Goal: Task Accomplishment & Management: Complete application form

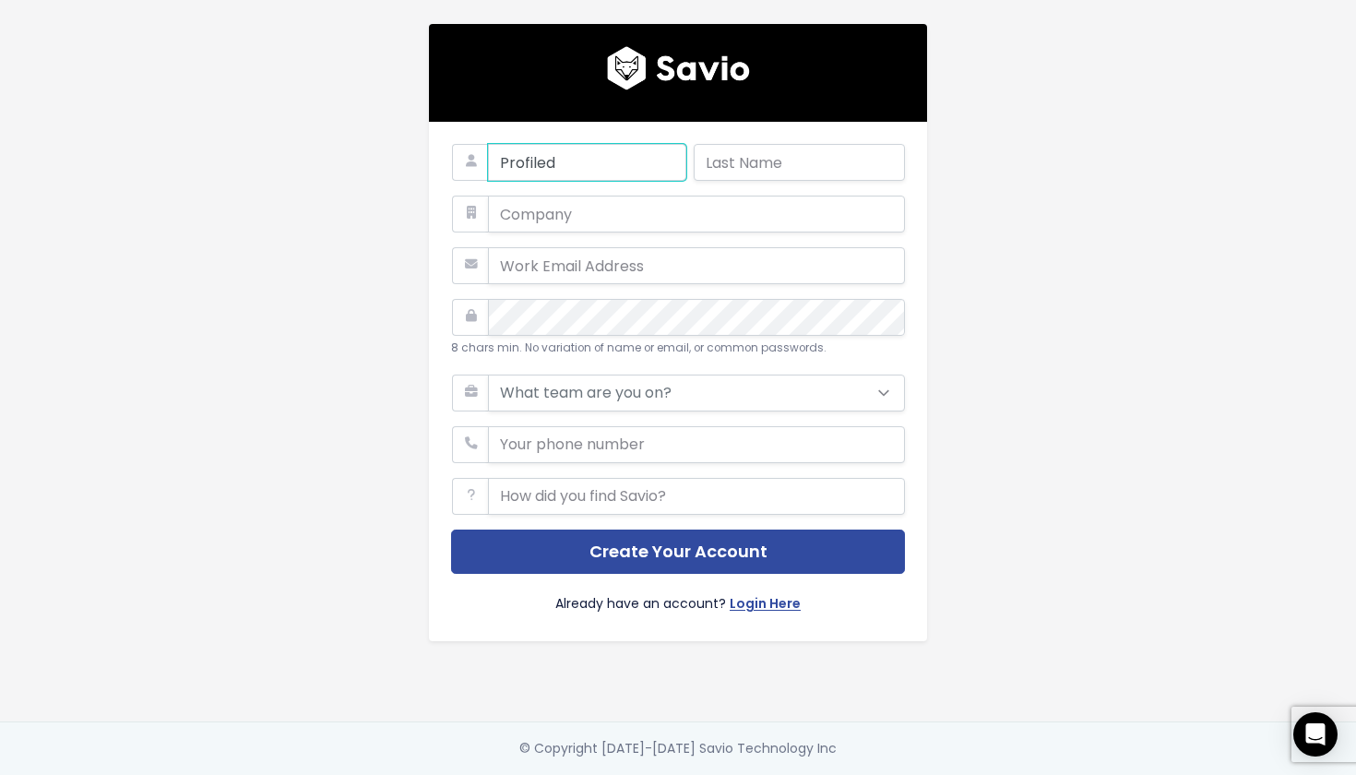
click at [580, 168] on input "Profiled" at bounding box center [587, 162] width 198 height 37
type input "Hriti"
click at [747, 170] on input "text" at bounding box center [799, 162] width 211 height 37
type input "S"
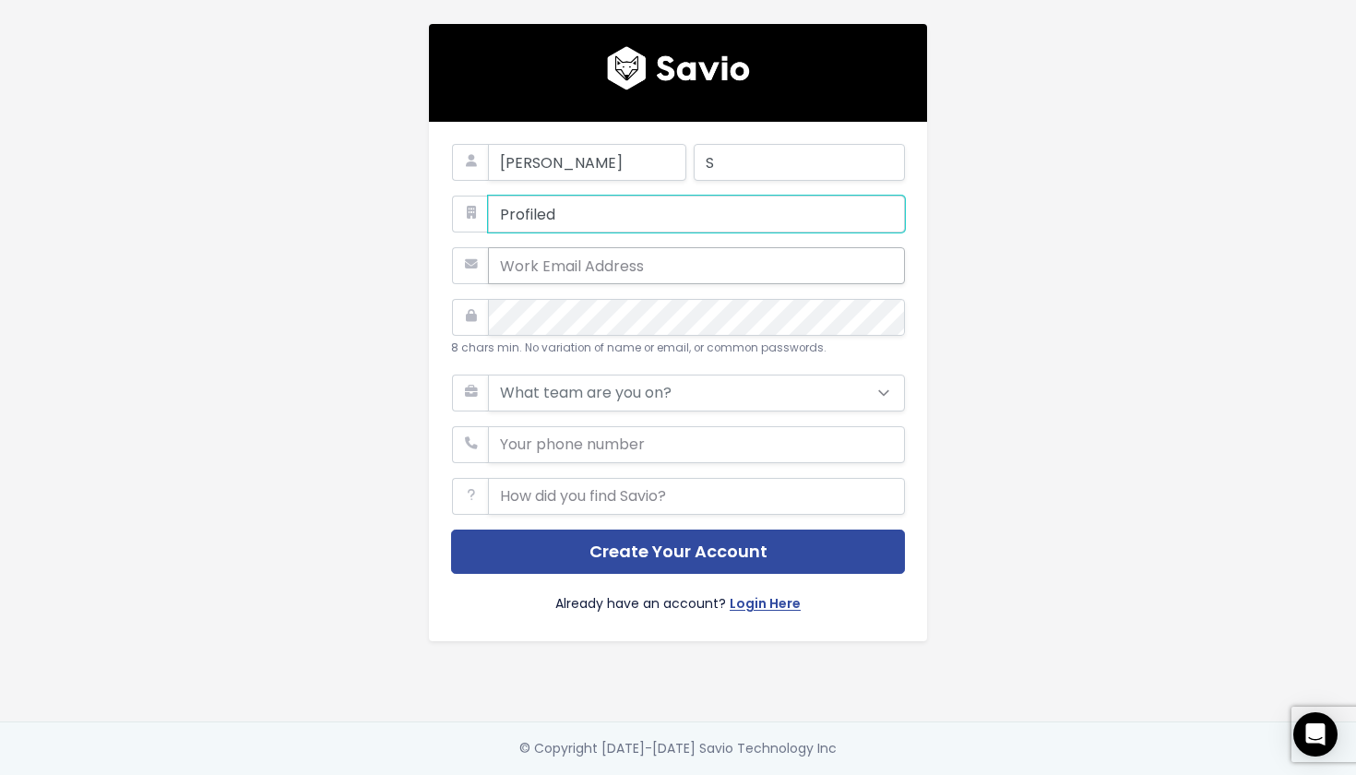
type input "Profiled"
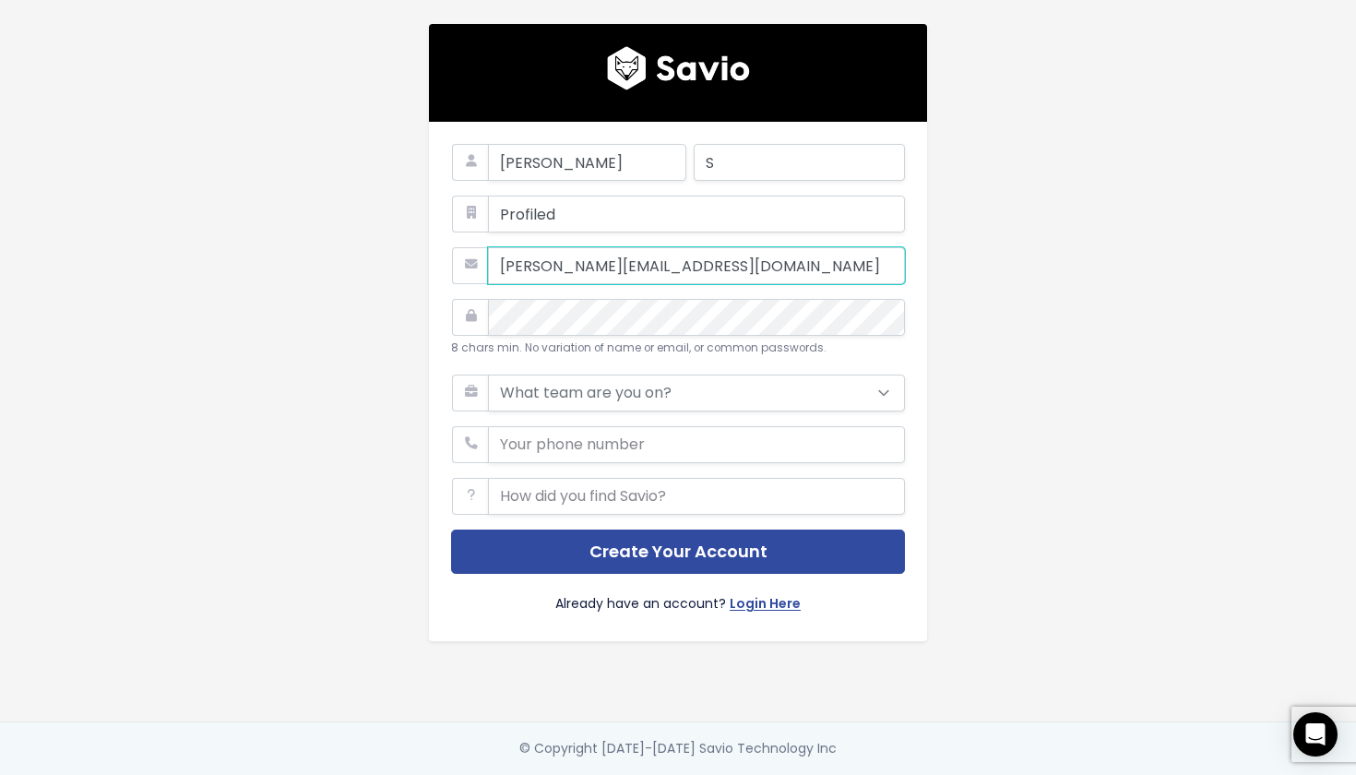
type input "hriti@profiled.live"
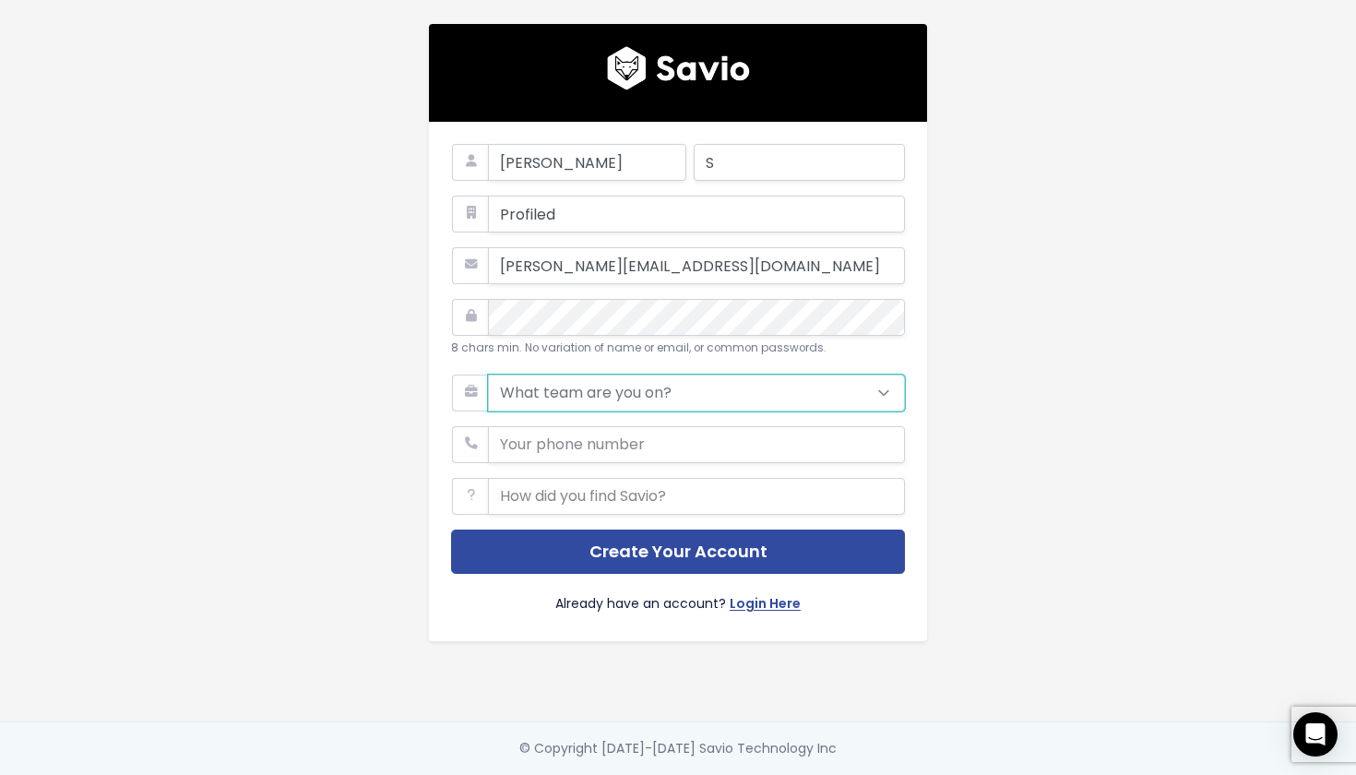
select select "PRODUCT"
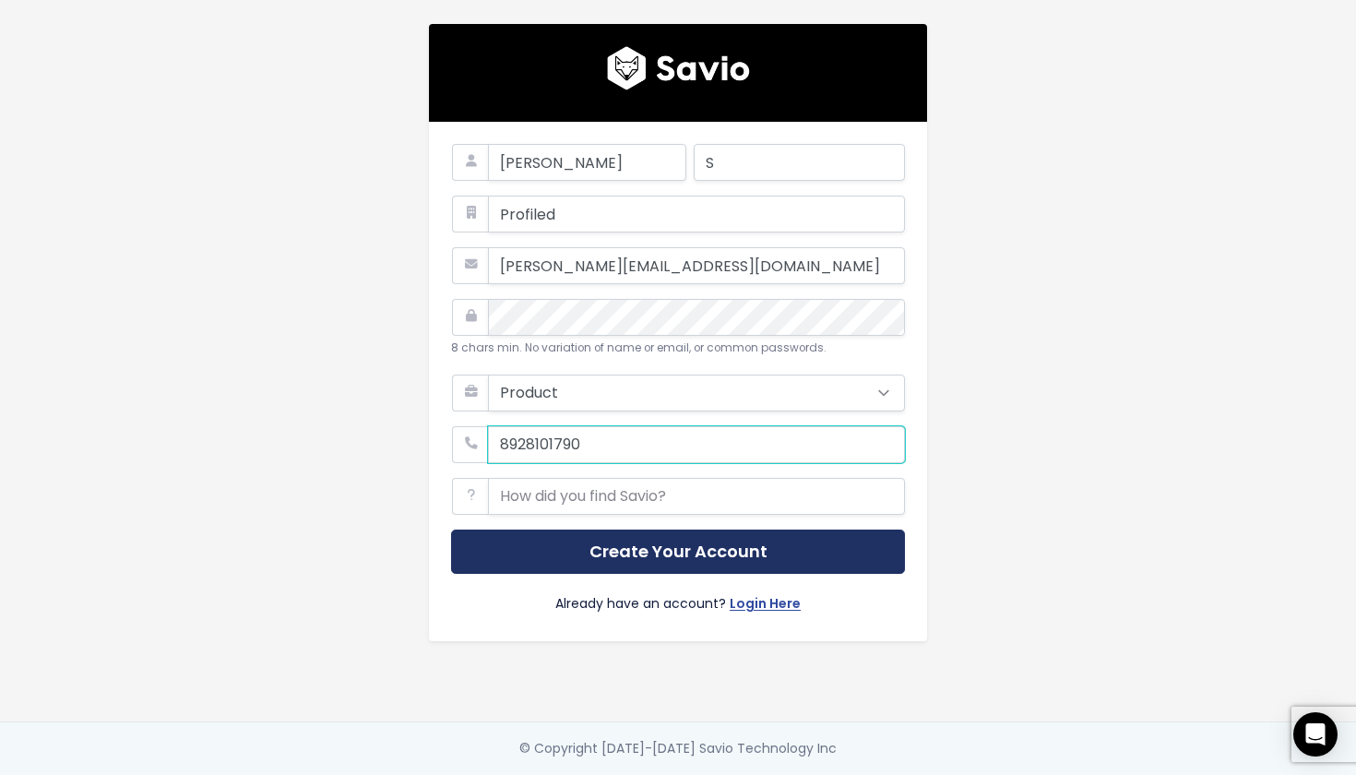
type input "8928101790"
click at [681, 567] on button "Create Your Account" at bounding box center [678, 552] width 454 height 45
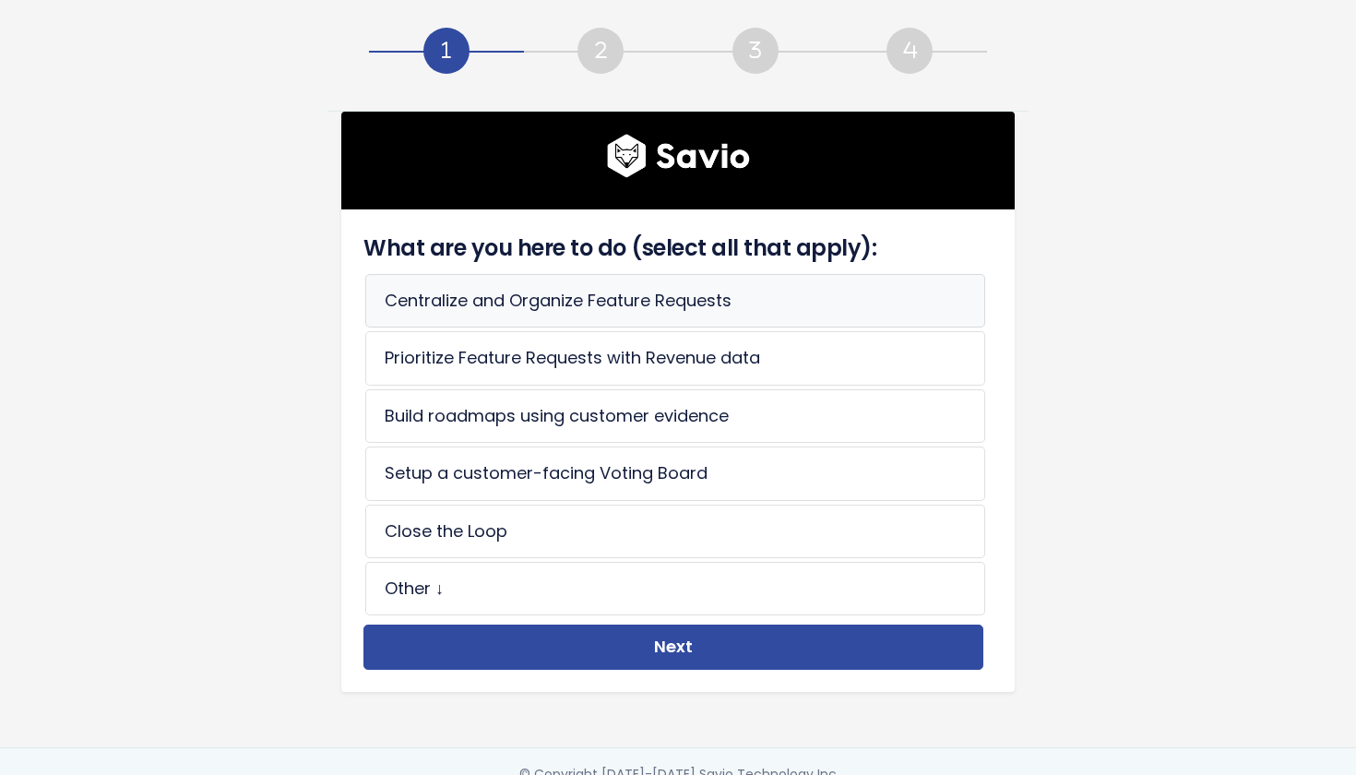
click at [754, 297] on li "Centralize and Organize Feature Requests" at bounding box center [675, 301] width 620 height 54
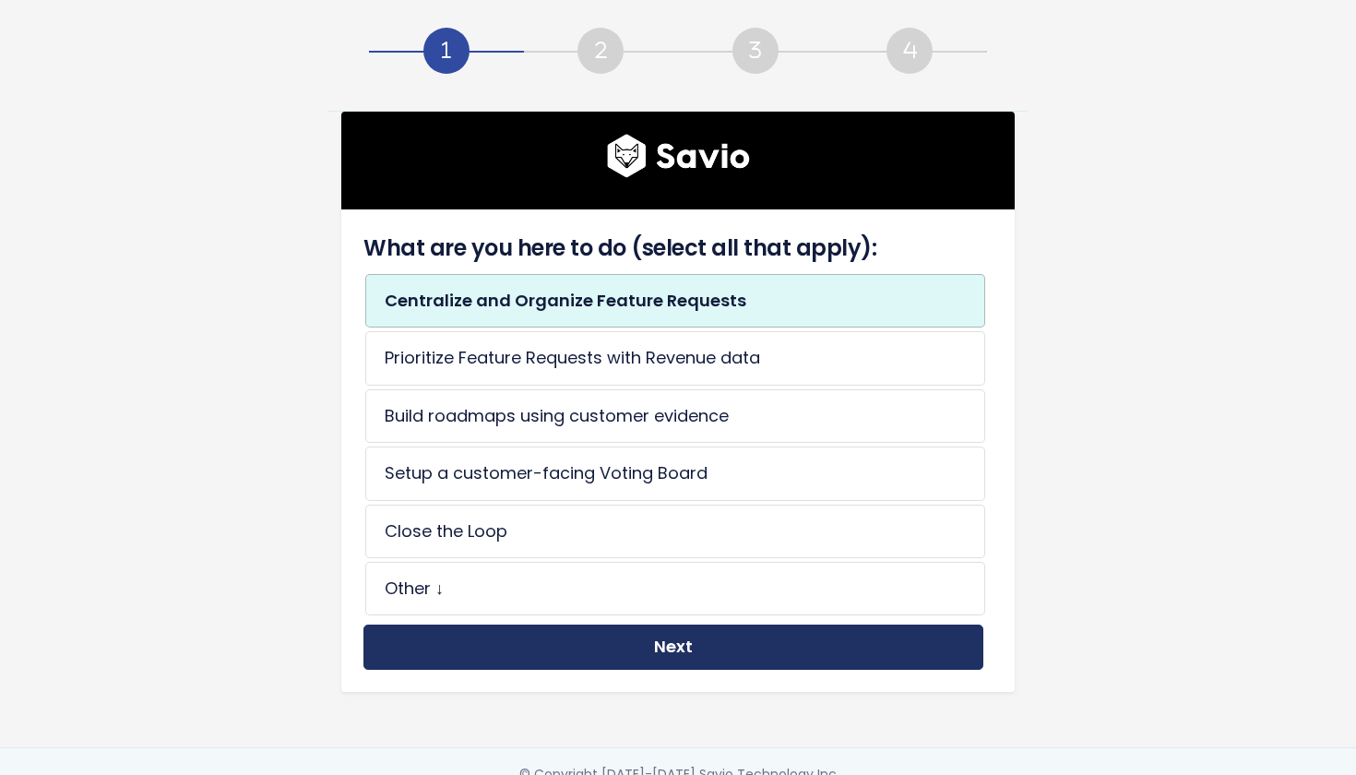
click at [705, 642] on button "Next" at bounding box center [673, 647] width 620 height 45
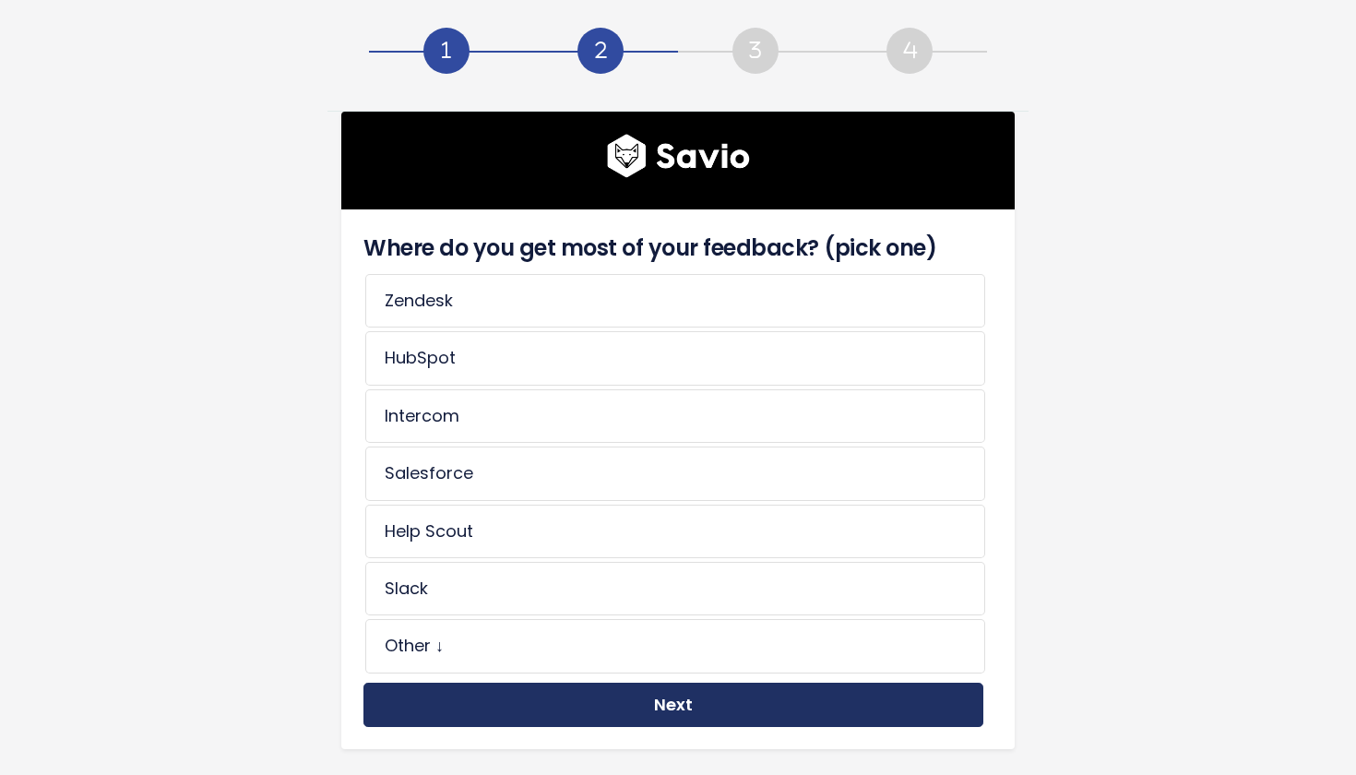
click at [677, 694] on button "Next" at bounding box center [673, 705] width 620 height 45
click at [678, 701] on button "Next" at bounding box center [673, 705] width 620 height 45
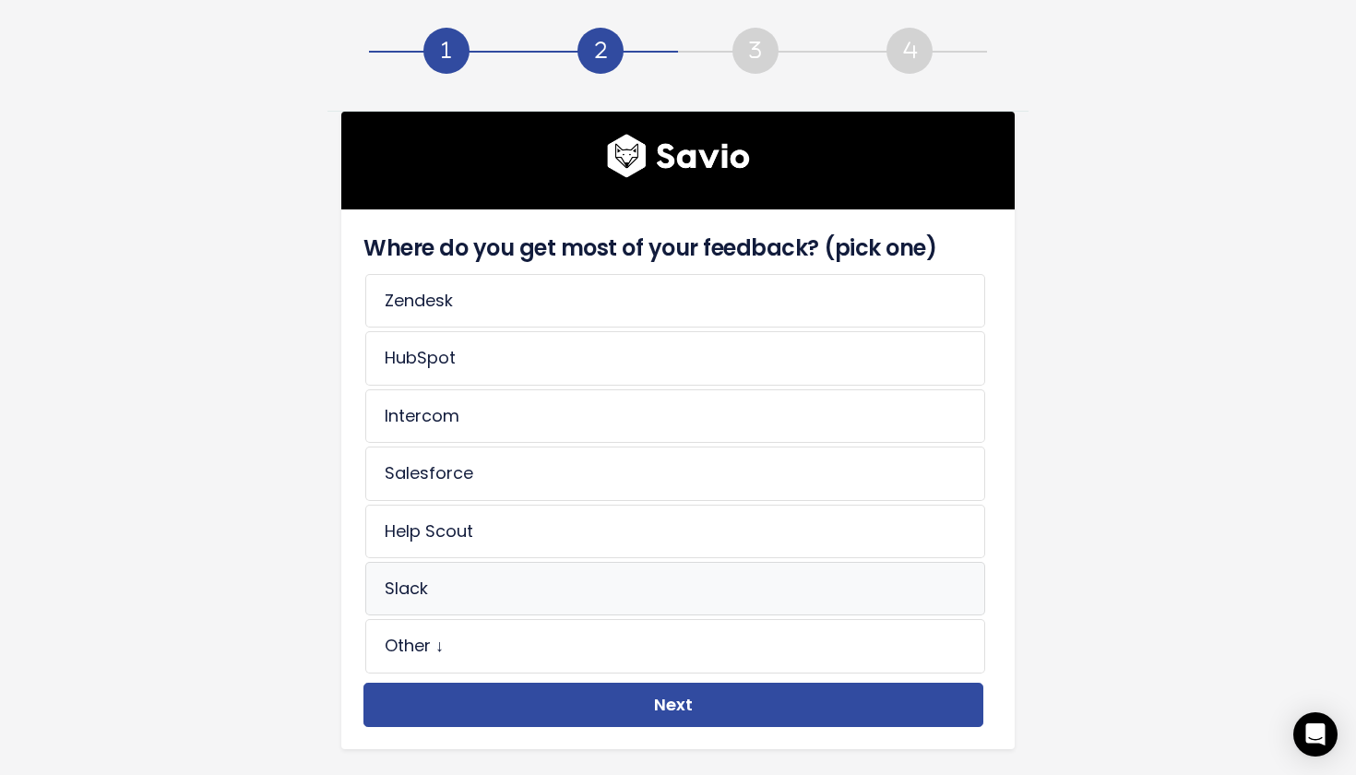
click at [659, 600] on li "Slack" at bounding box center [675, 589] width 620 height 54
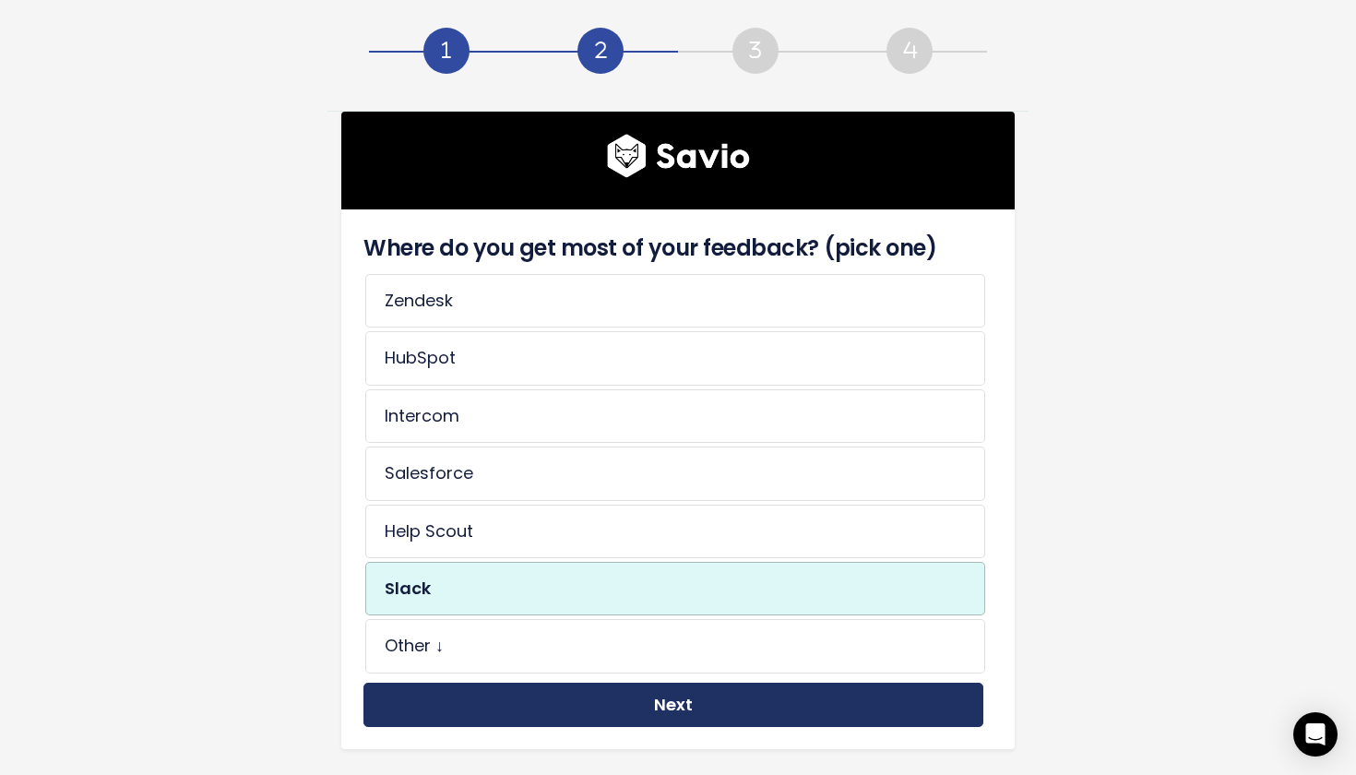
click at [668, 701] on button "Next" at bounding box center [673, 705] width 620 height 45
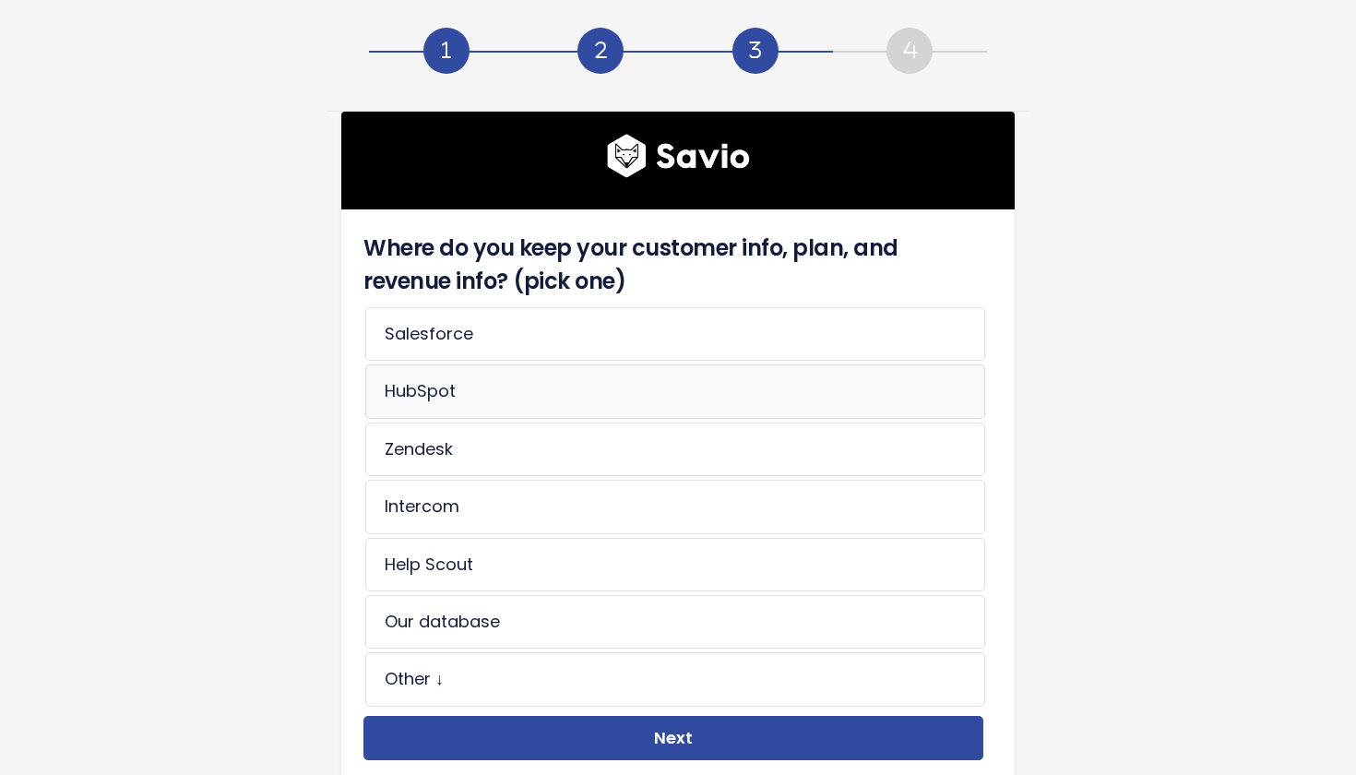
click at [680, 405] on li "HubSpot" at bounding box center [675, 391] width 620 height 54
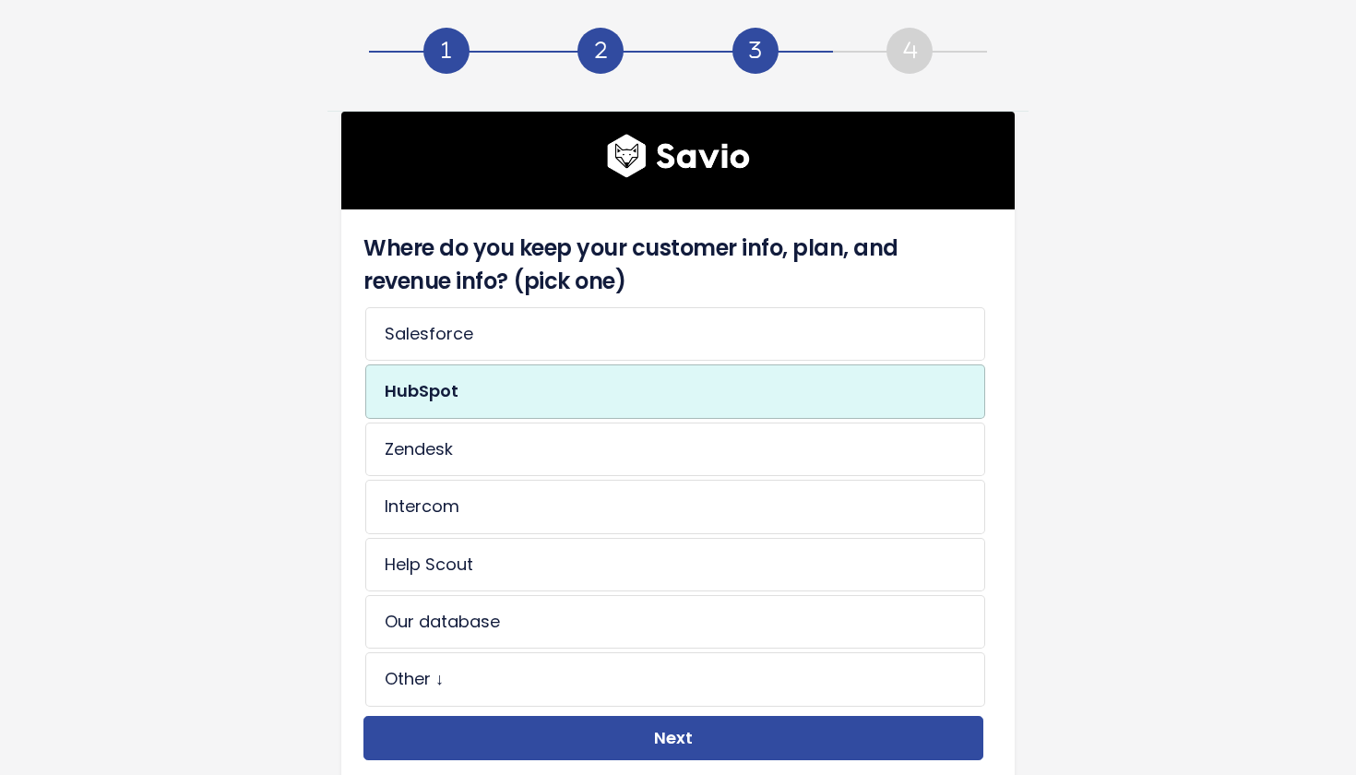
click at [665, 768] on div "Where do you keep your customer info, plan, and revenue info? (pick one) Salesf…" at bounding box center [677, 495] width 673 height 573
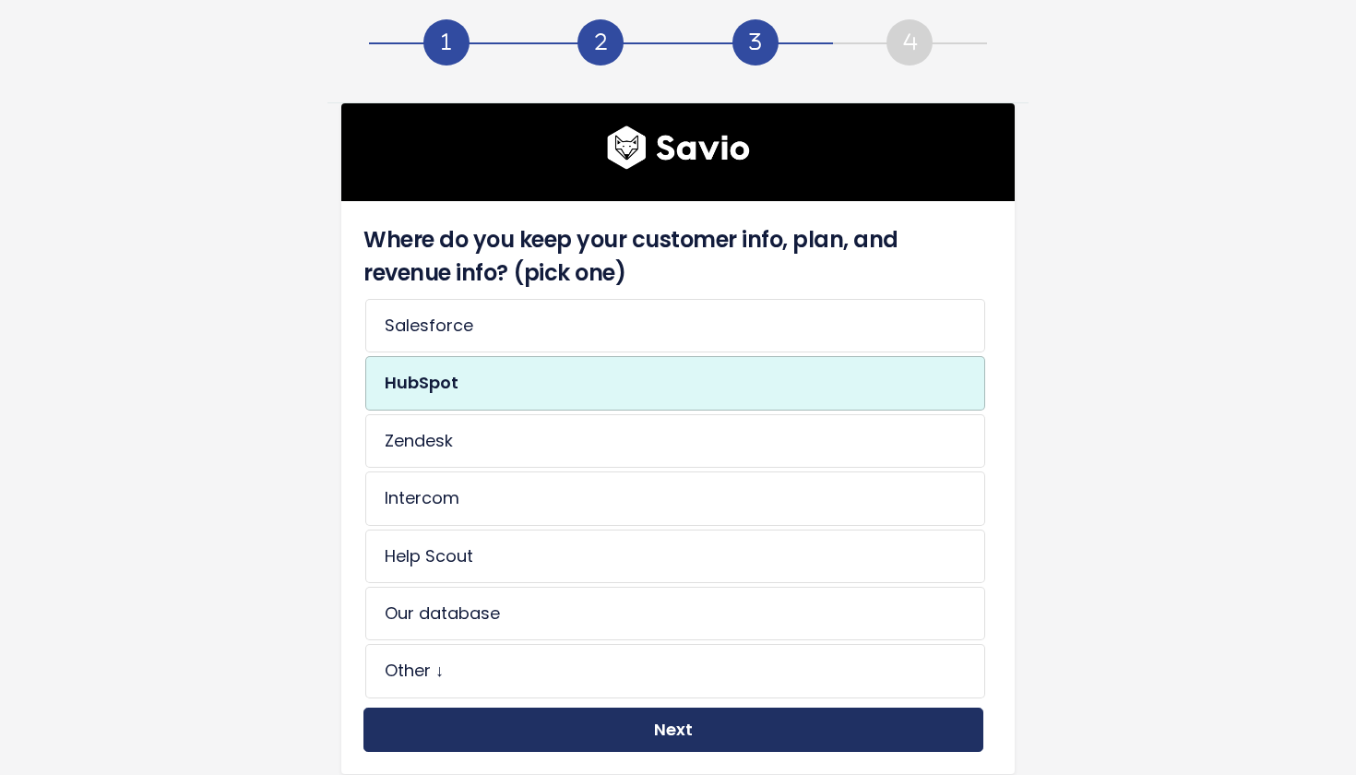
click at [666, 739] on button "Next" at bounding box center [673, 730] width 620 height 45
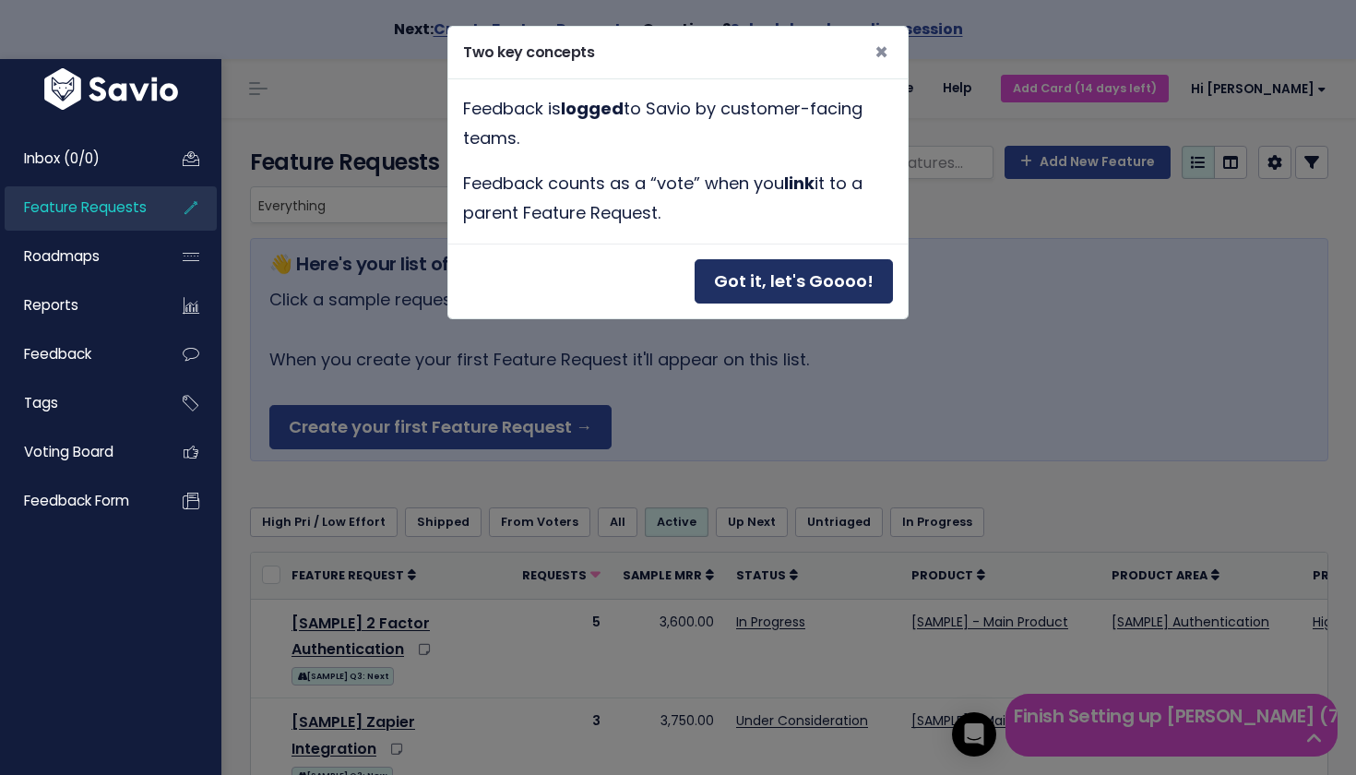
click at [824, 260] on button "Got it, let's Goooo!" at bounding box center [794, 281] width 198 height 45
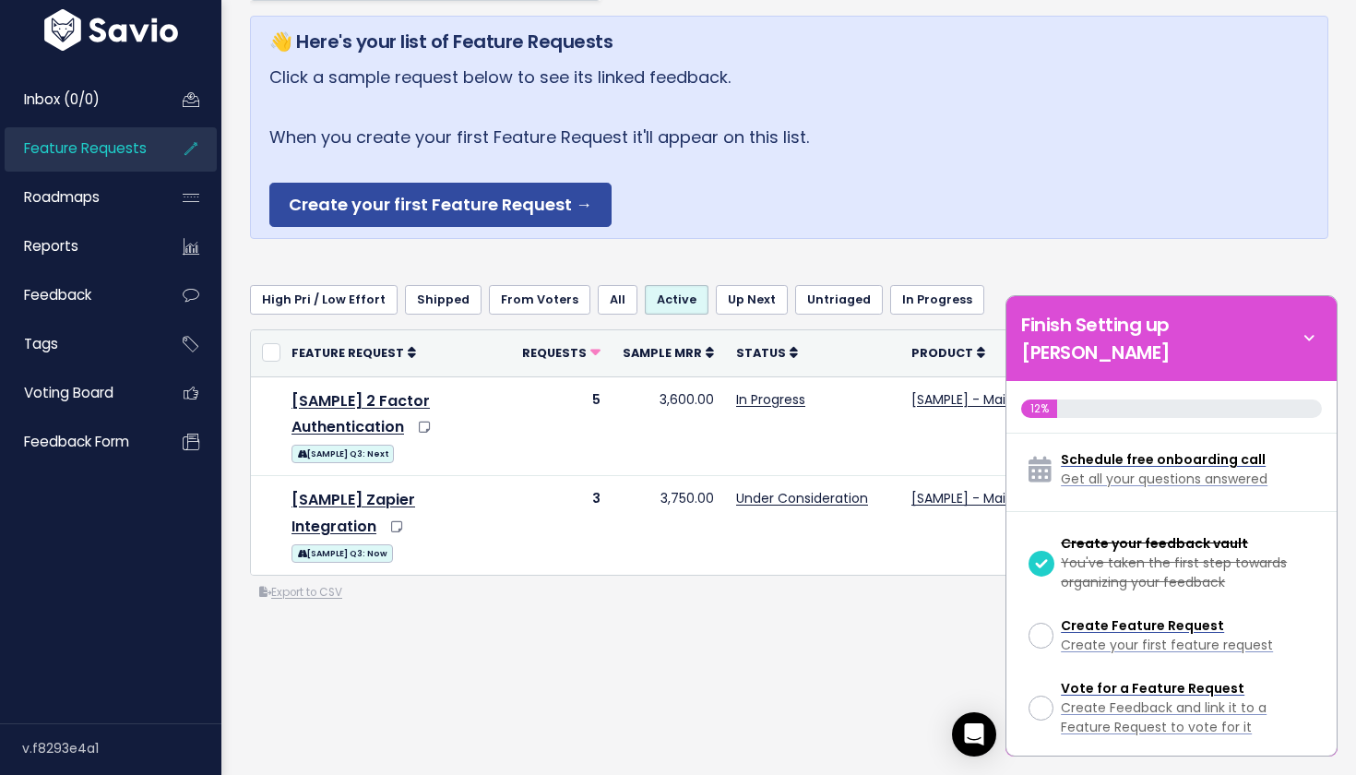
scroll to position [220, 0]
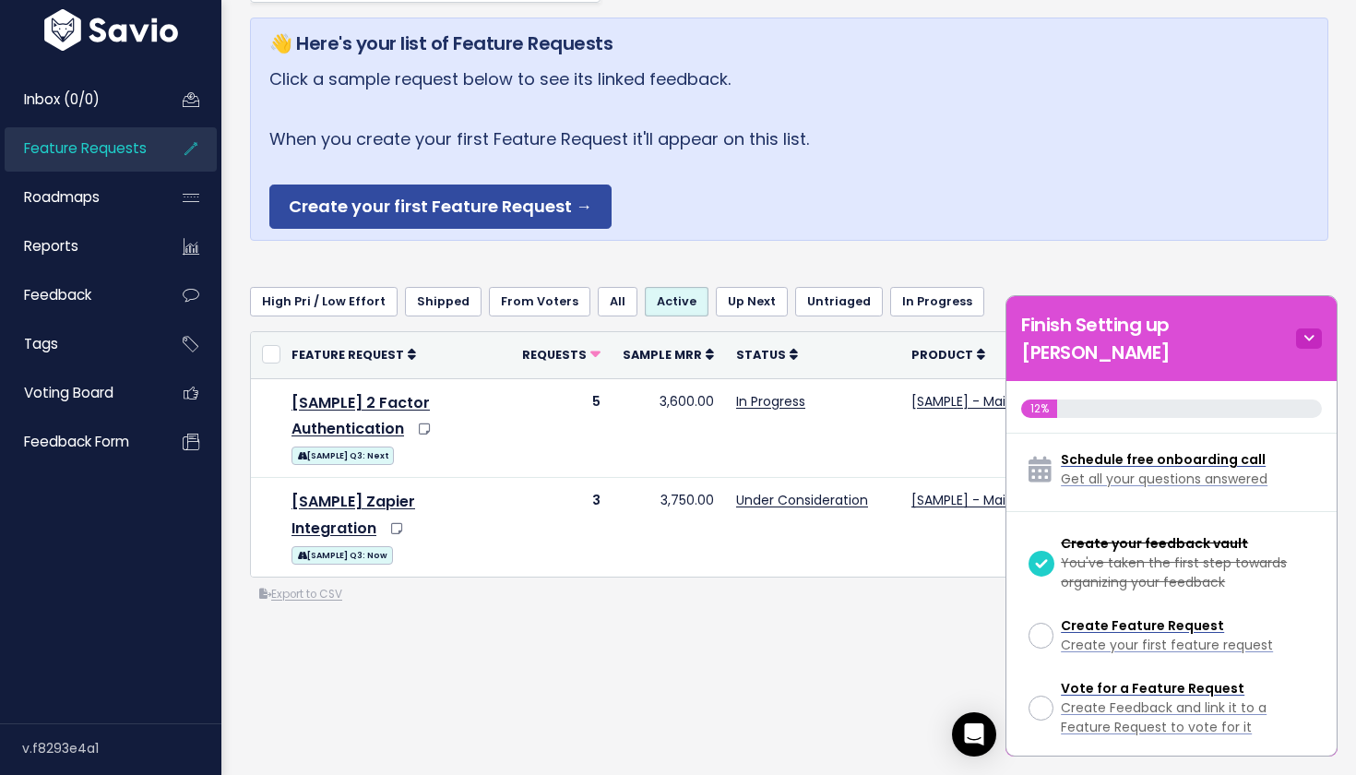
click at [1306, 328] on icon at bounding box center [1309, 338] width 26 height 20
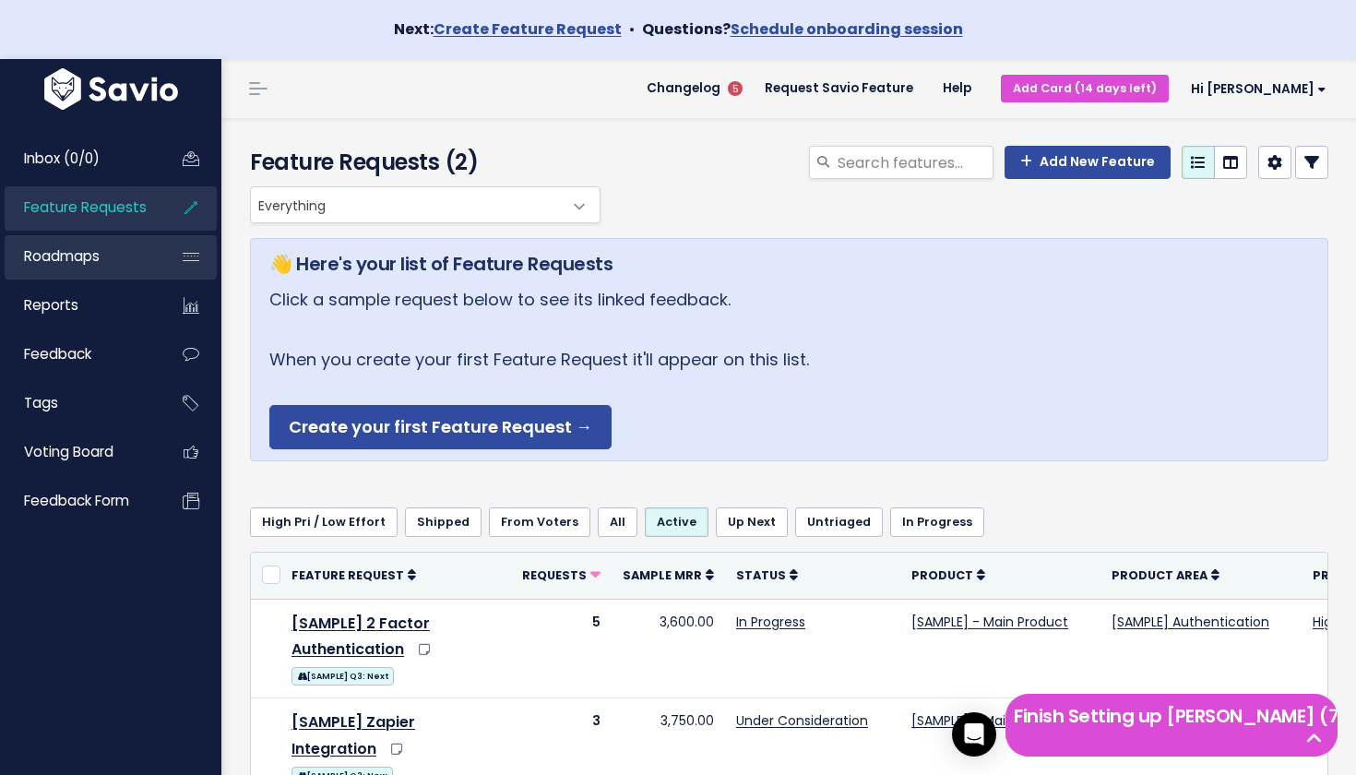
scroll to position [0, 0]
click at [115, 258] on link "Roadmaps" at bounding box center [79, 256] width 149 height 42
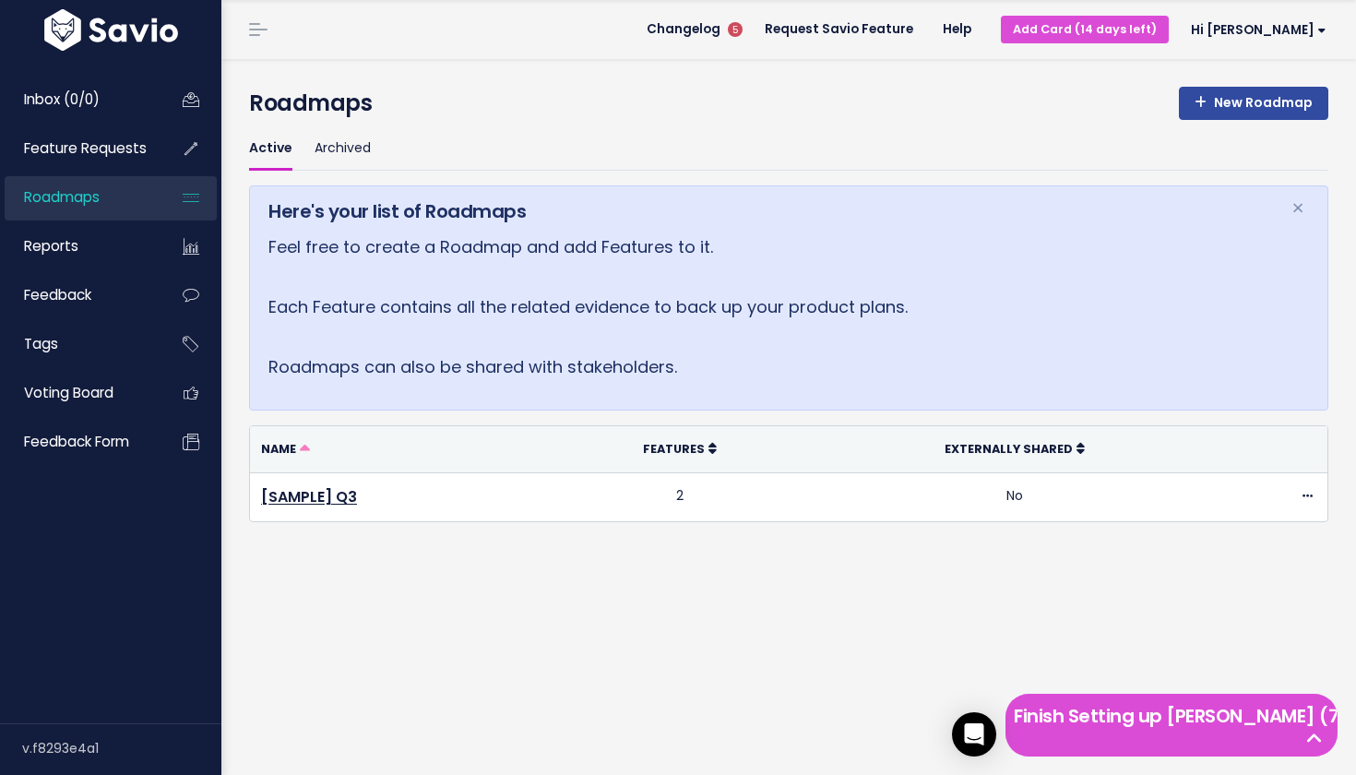
scroll to position [59, 0]
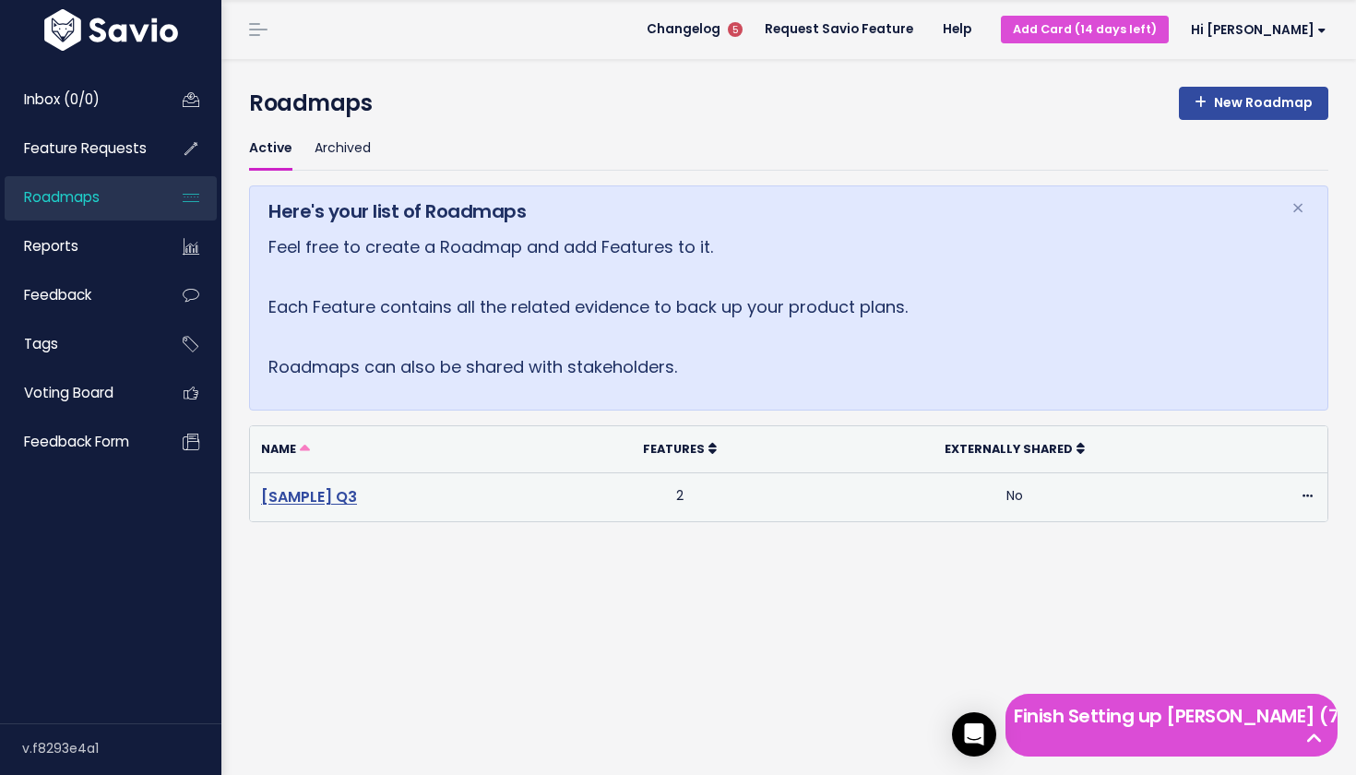
click at [297, 493] on link "[SAMPLE] Q3" at bounding box center [309, 496] width 96 height 21
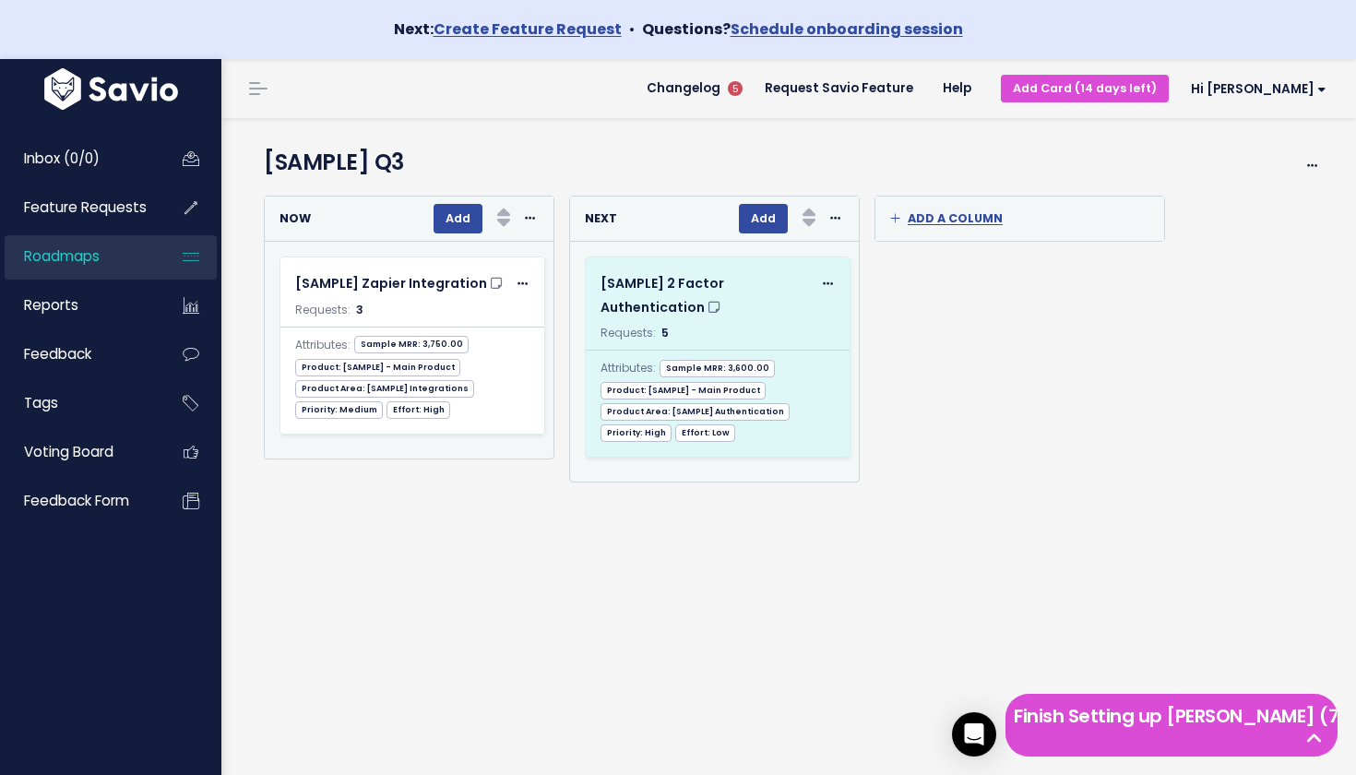
click at [697, 375] on div "Attributes: Sample MRR: 3,600.00 Product: [SAMPLE] - Main Product Product Area:…" at bounding box center [718, 396] width 264 height 92
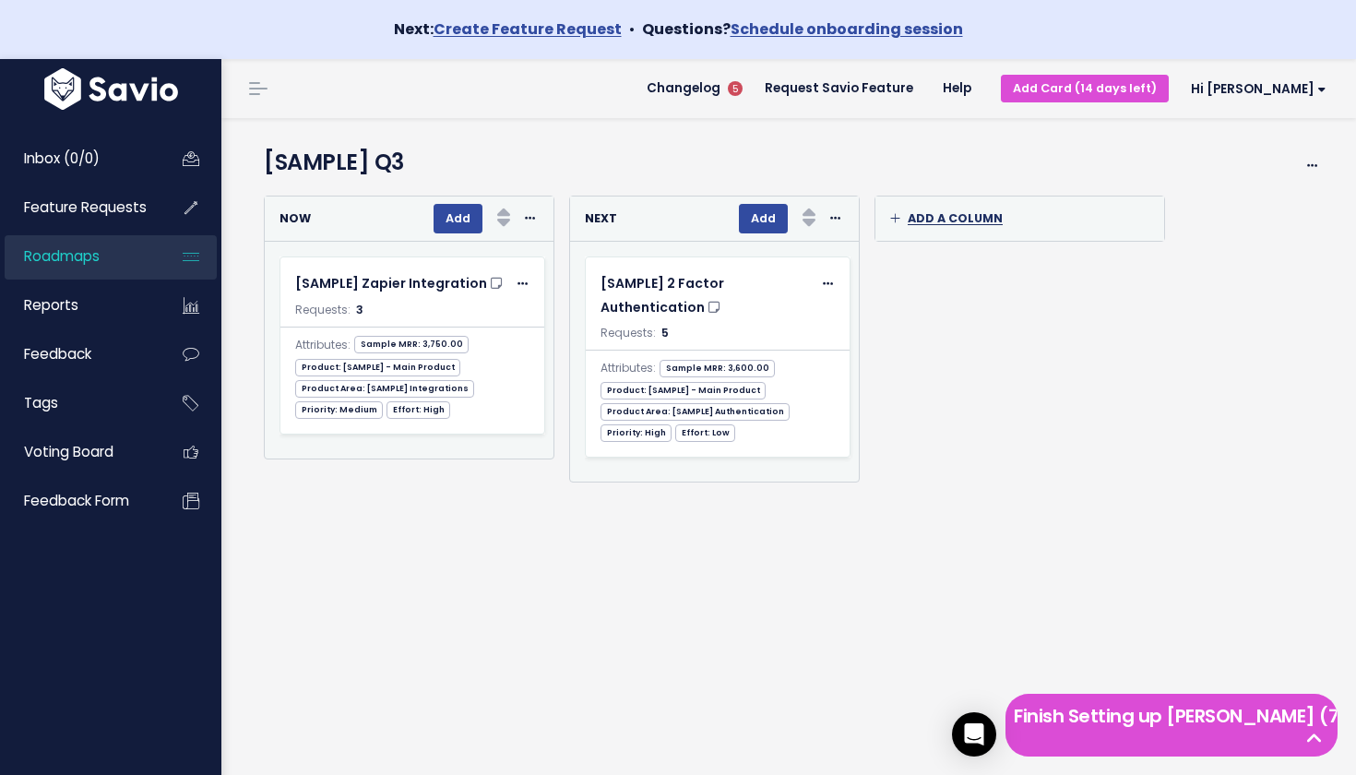
click at [925, 226] on div "Add a column" at bounding box center [1020, 219] width 289 height 44
click at [366, 443] on div "Re-sorting cards... Now Add Rank Requests (Low => High) Requests (High => Low) …" at bounding box center [409, 328] width 291 height 264
